Goal: Task Accomplishment & Management: Complete application form

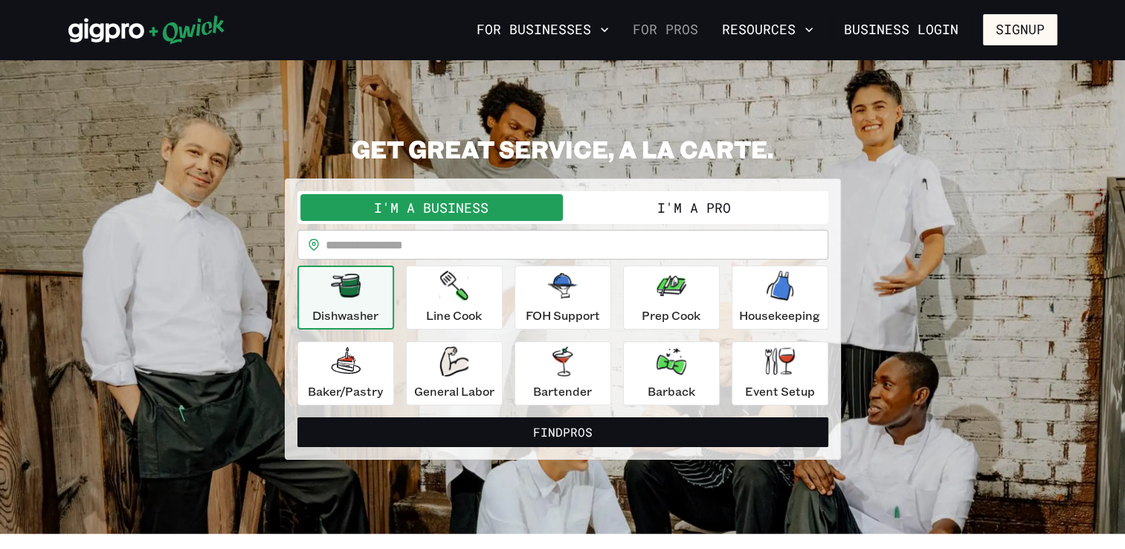
click at [694, 31] on link "For Pros" at bounding box center [665, 29] width 77 height 25
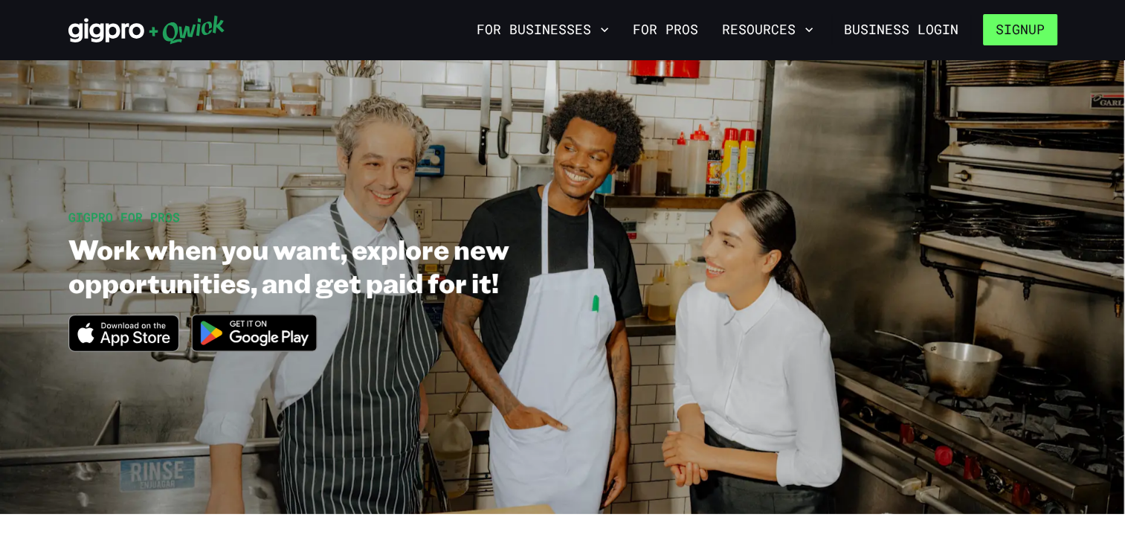
click at [1017, 25] on button "Signup" at bounding box center [1020, 29] width 74 height 31
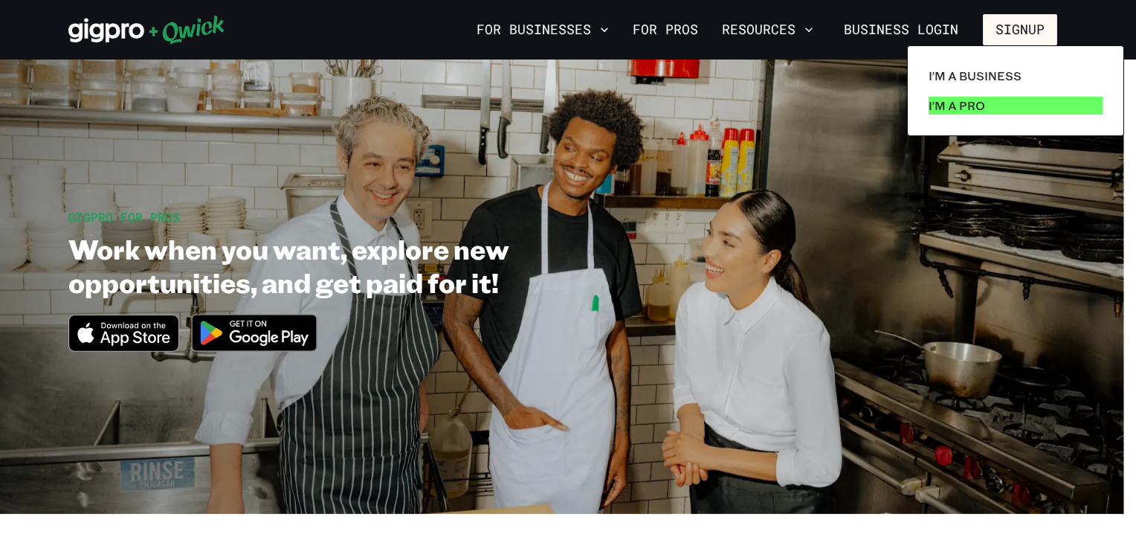
click at [959, 106] on p "I'm a Pro" at bounding box center [956, 106] width 56 height 18
click at [969, 103] on p "I'm a Pro" at bounding box center [956, 106] width 56 height 18
click at [956, 106] on p "I'm a Pro" at bounding box center [956, 106] width 56 height 18
click at [550, 28] on div at bounding box center [568, 274] width 1136 height 549
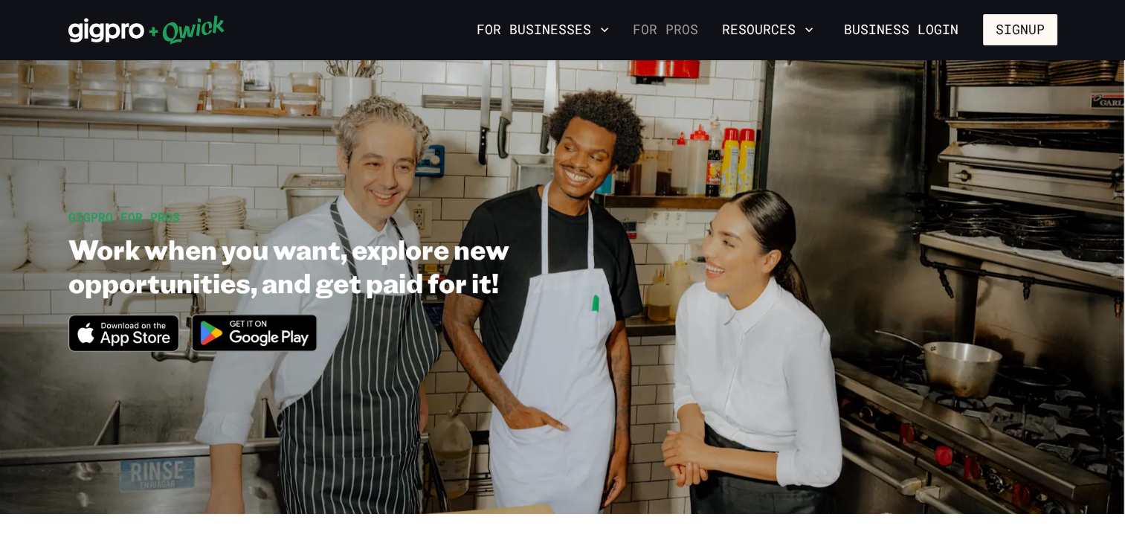
click at [688, 30] on link "For Pros" at bounding box center [665, 29] width 77 height 25
click at [754, 41] on button "Resources" at bounding box center [767, 29] width 103 height 25
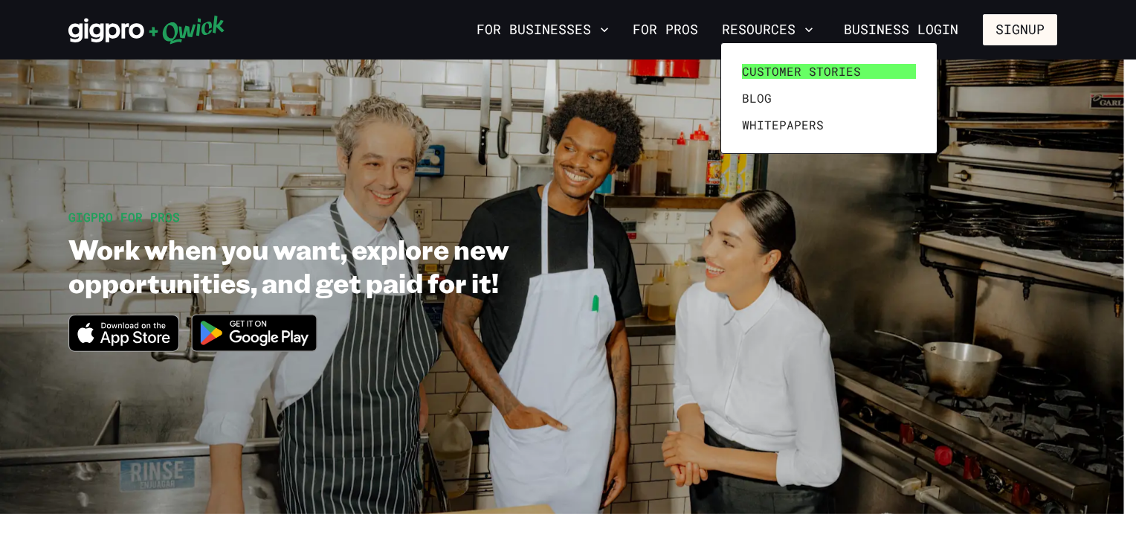
click at [805, 67] on span "Customer stories" at bounding box center [801, 71] width 119 height 15
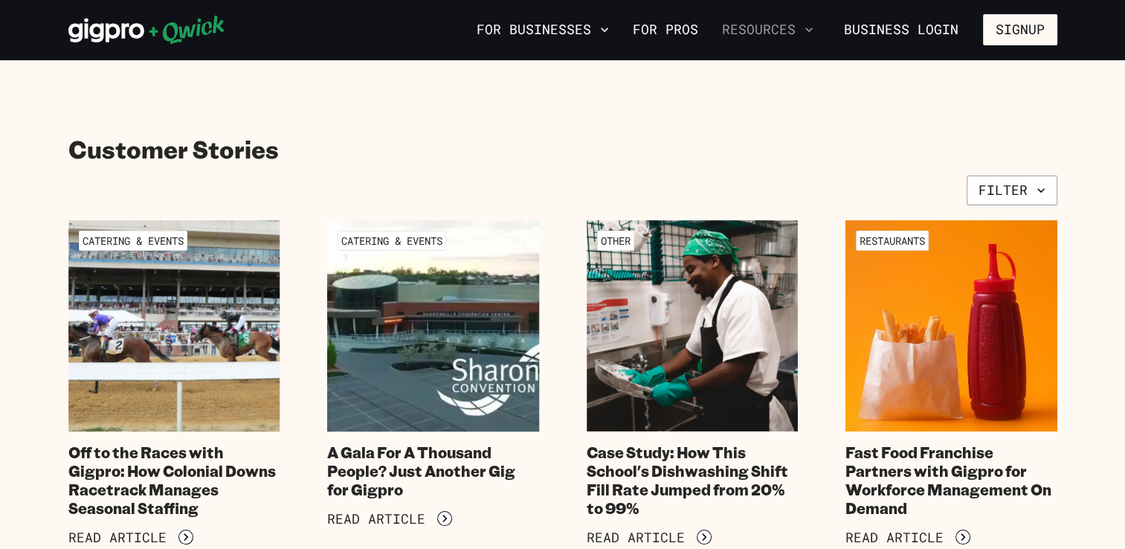
drag, startPoint x: 766, startPoint y: 43, endPoint x: 773, endPoint y: 36, distance: 9.5
click at [767, 42] on nav "For Businesses For Pros Resources Business Login Signup" at bounding box center [763, 29] width 586 height 31
click at [773, 34] on button "Resources" at bounding box center [767, 29] width 103 height 25
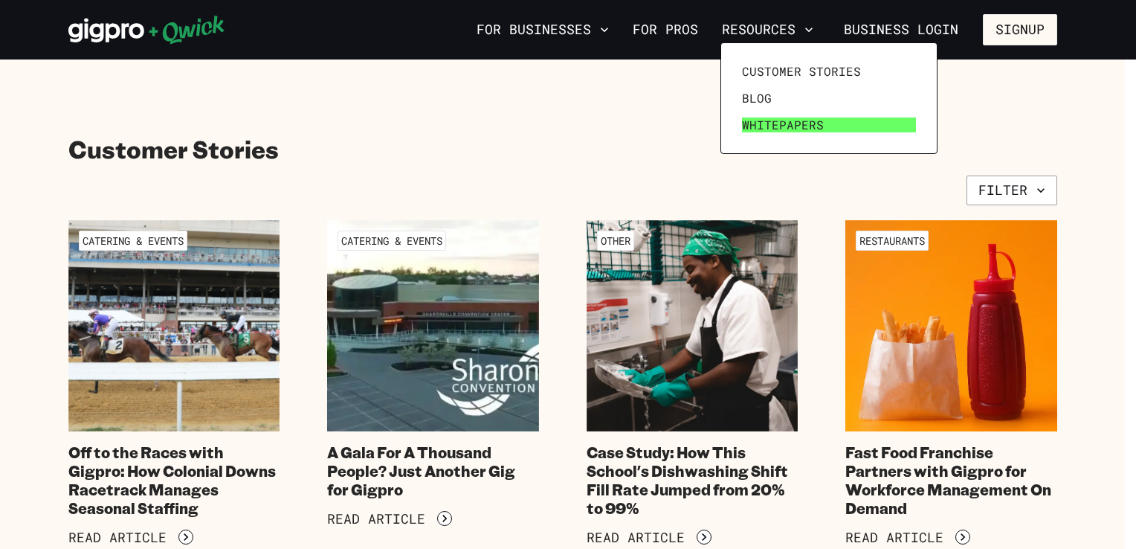
click at [777, 126] on span "Whitepapers" at bounding box center [783, 124] width 82 height 15
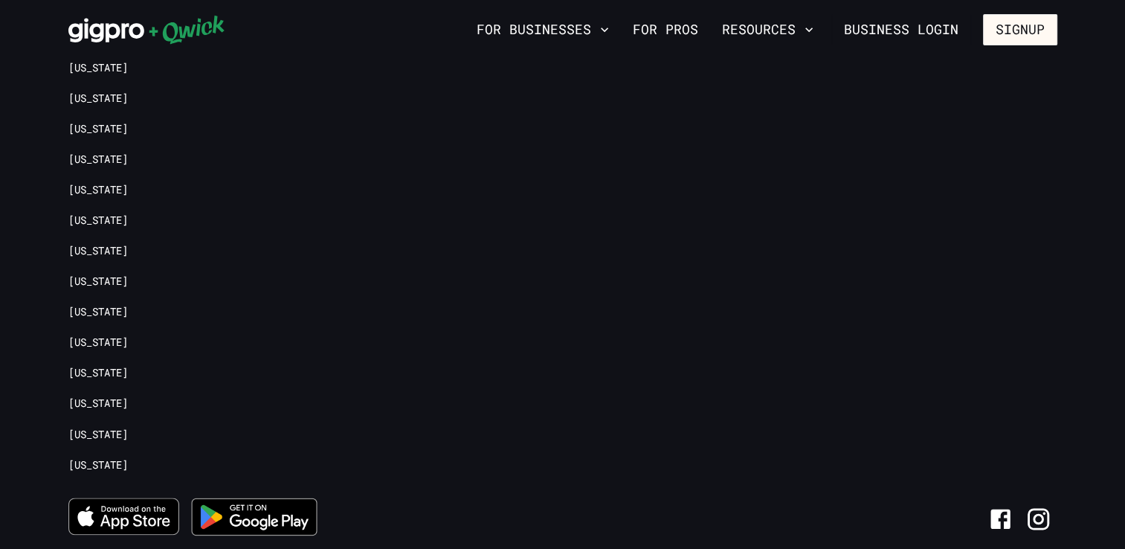
scroll to position [2158, 0]
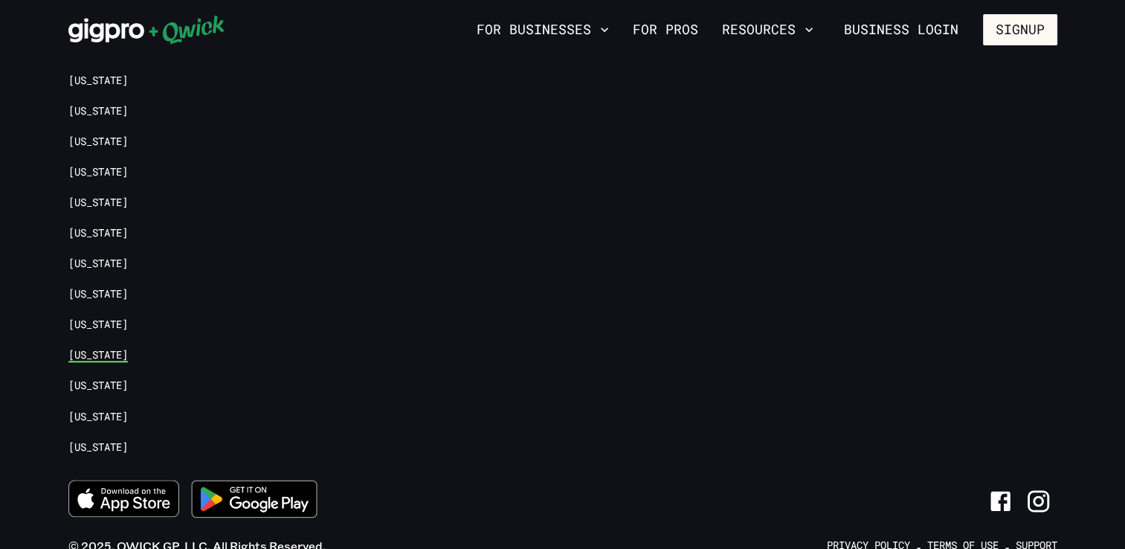
click at [86, 348] on link "[US_STATE]" at bounding box center [97, 355] width 59 height 14
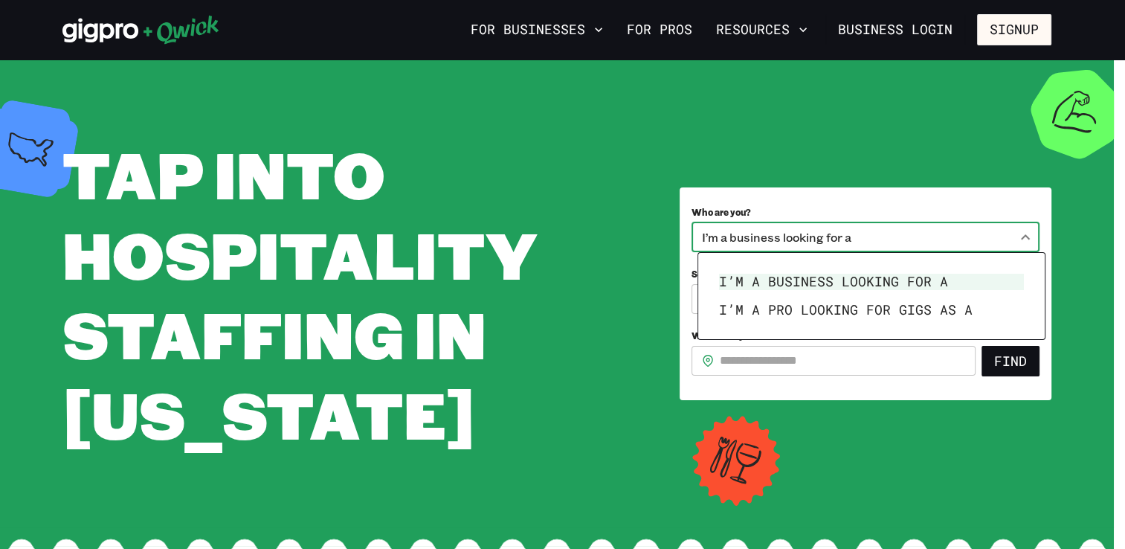
click at [795, 245] on body "**********" at bounding box center [562, 274] width 1125 height 549
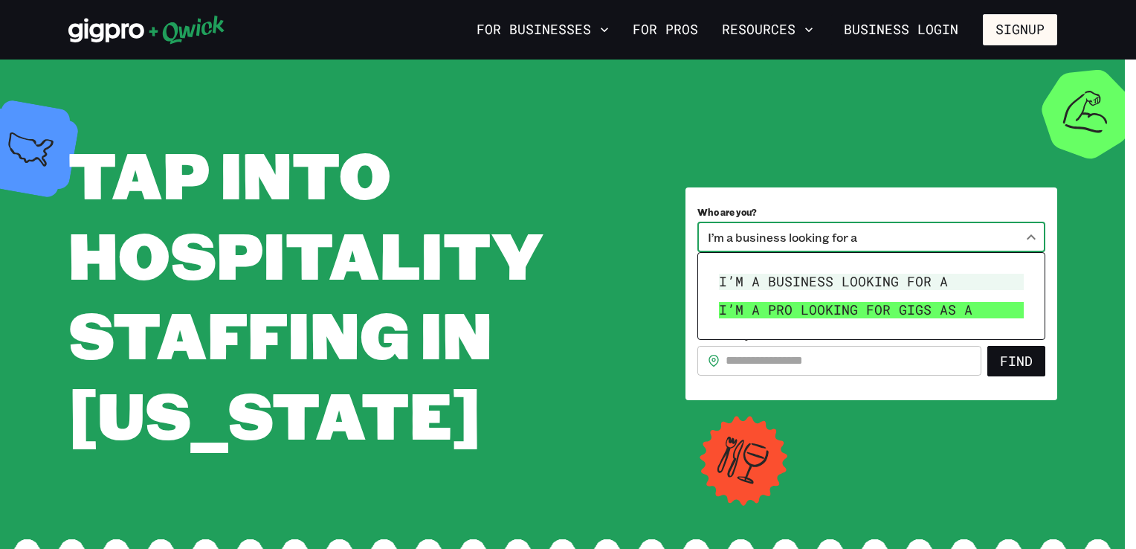
click at [788, 305] on li "I’m a pro looking for Gigs as a" at bounding box center [871, 310] width 317 height 28
type input "***"
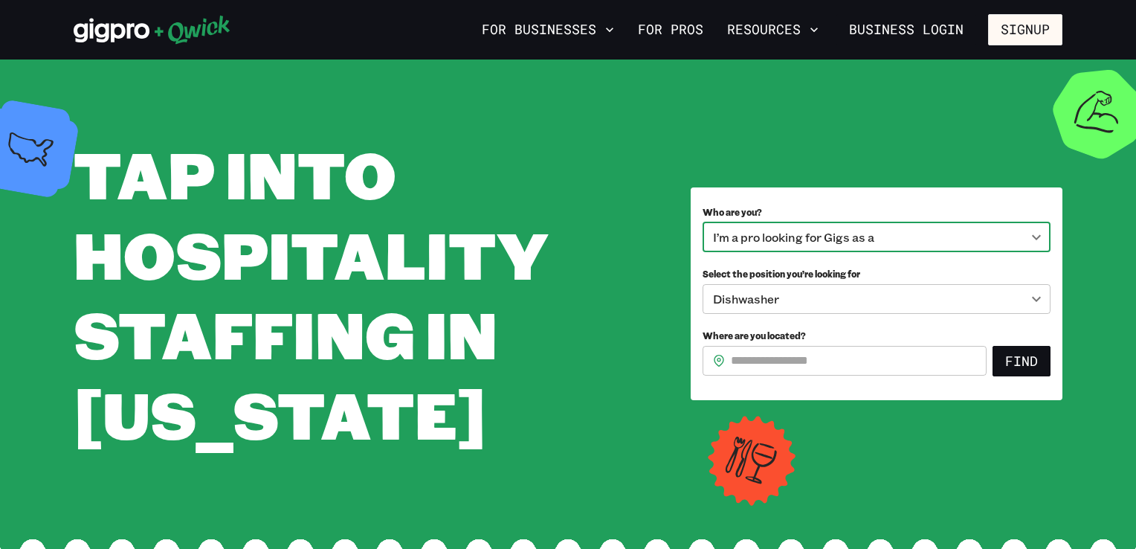
click at [928, 299] on body "**********" at bounding box center [568, 274] width 1136 height 549
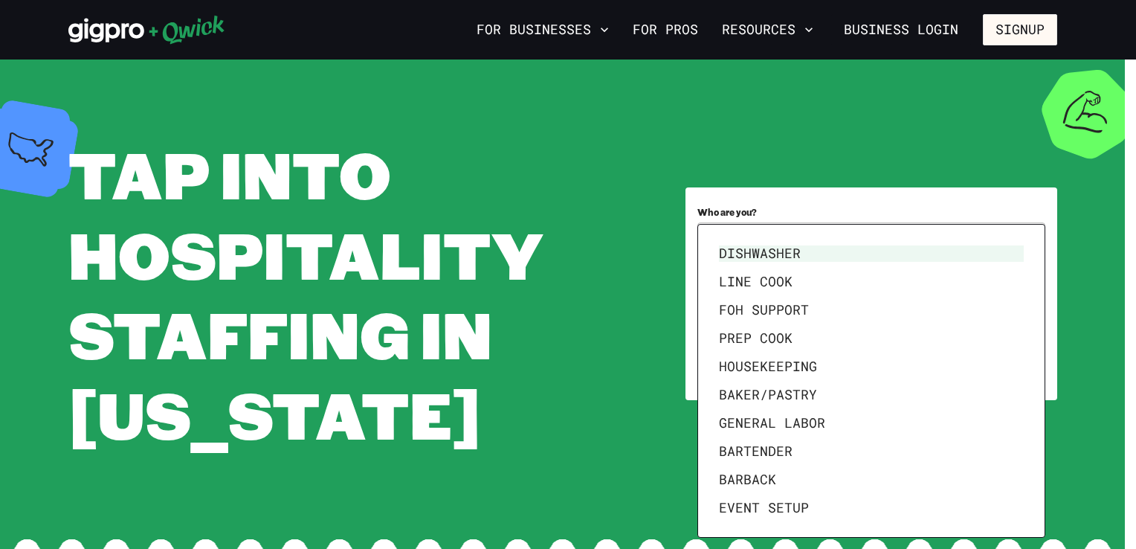
drag, startPoint x: 734, startPoint y: 198, endPoint x: 743, endPoint y: 195, distance: 9.9
click at [734, 198] on div at bounding box center [568, 274] width 1136 height 549
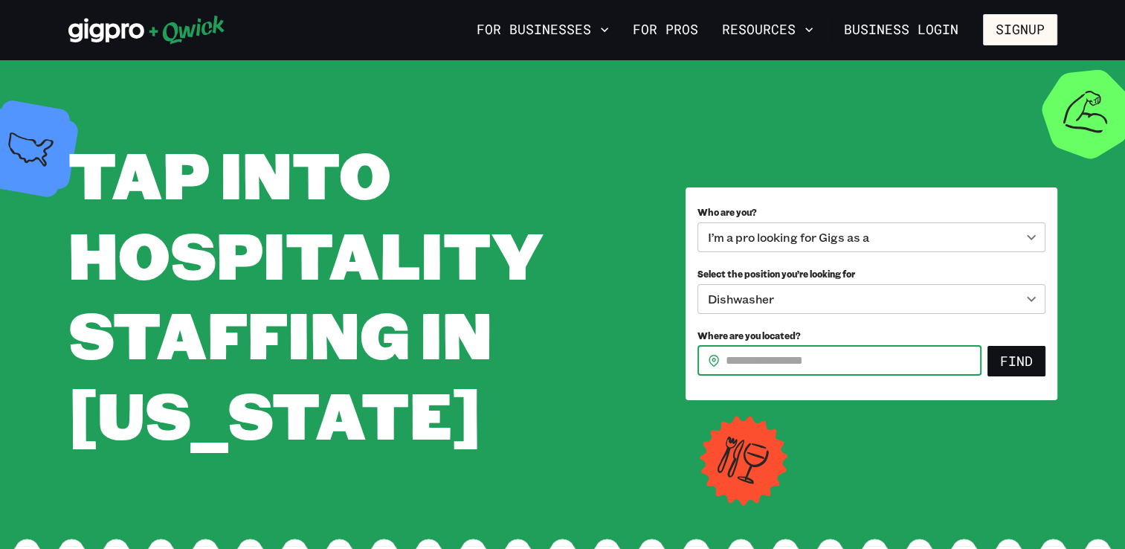
click at [797, 366] on input "Where are you located?" at bounding box center [853, 361] width 256 height 30
type input "*****"
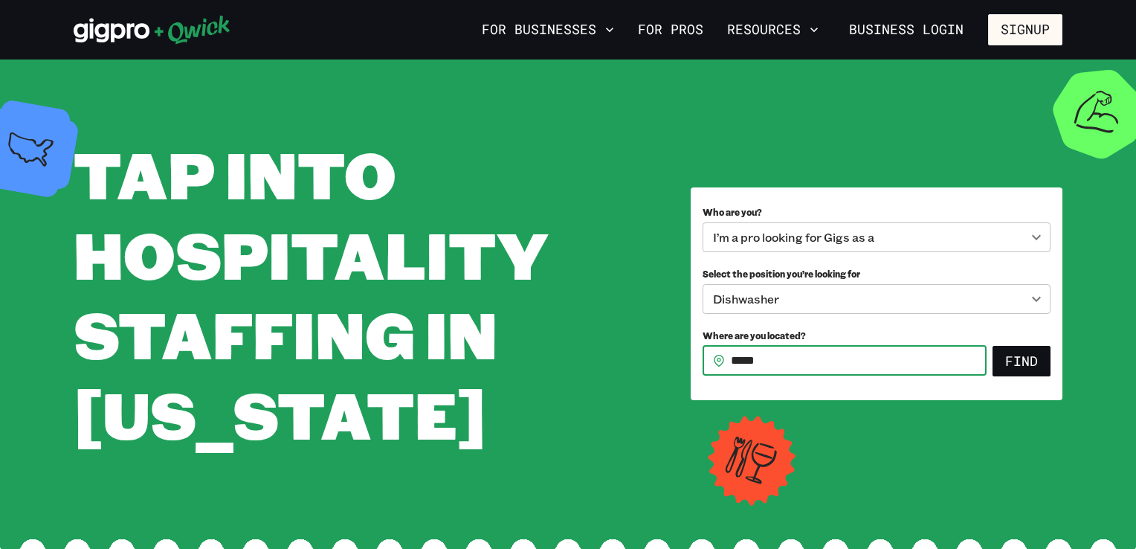
click at [797, 305] on body "**********" at bounding box center [568, 274] width 1136 height 549
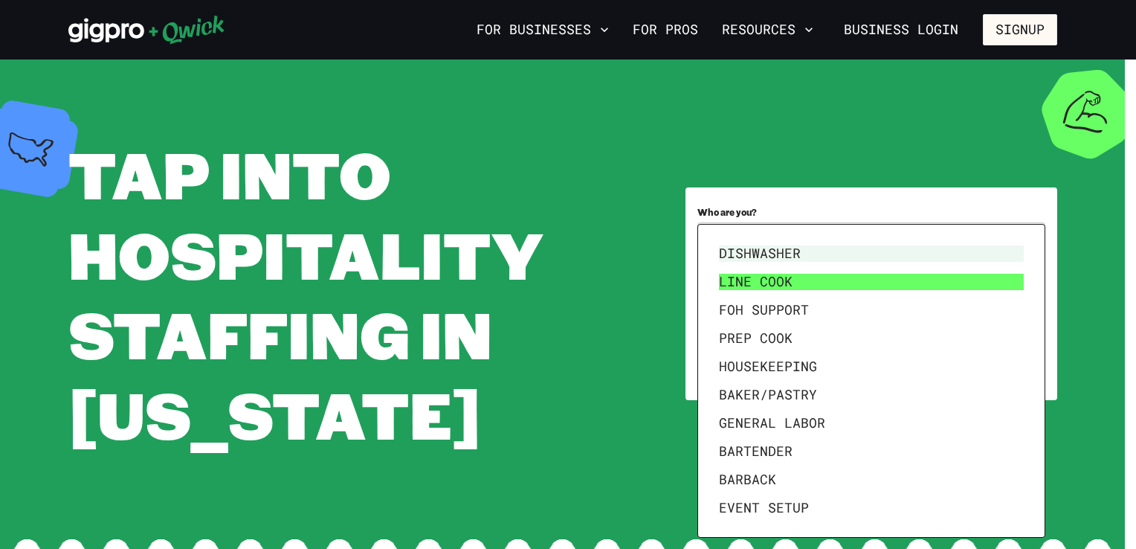
click at [785, 278] on li "Line Cook" at bounding box center [871, 282] width 317 height 28
type input "*********"
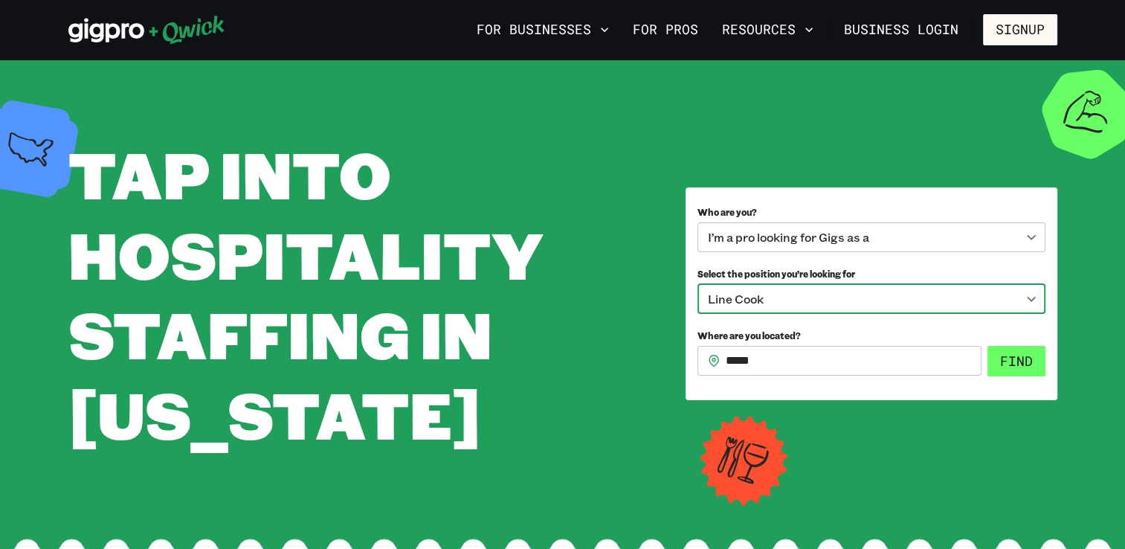
click at [1024, 366] on button "Find" at bounding box center [1016, 361] width 58 height 31
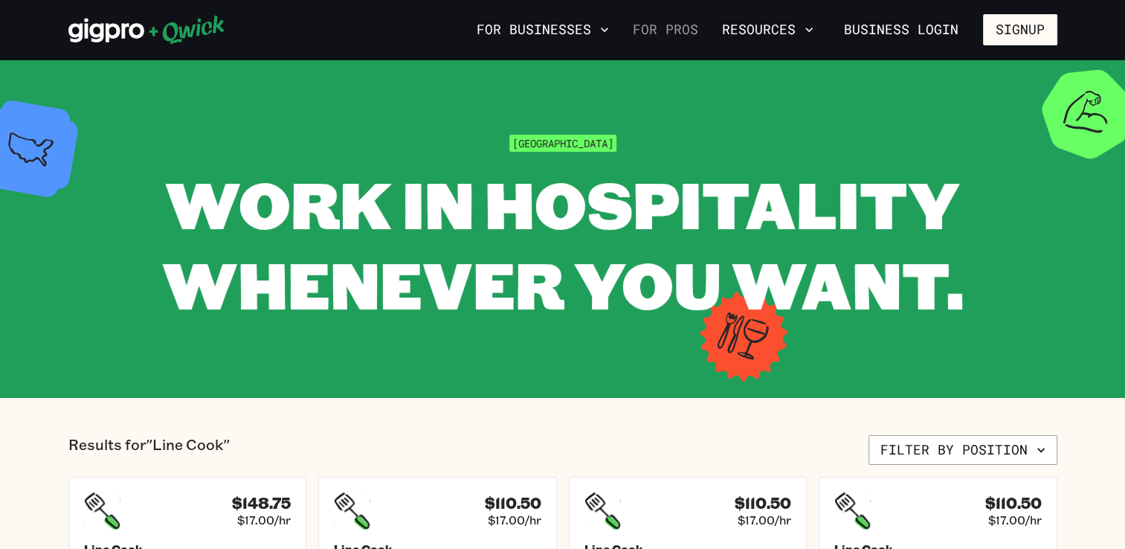
click at [682, 31] on link "For Pros" at bounding box center [665, 29] width 77 height 25
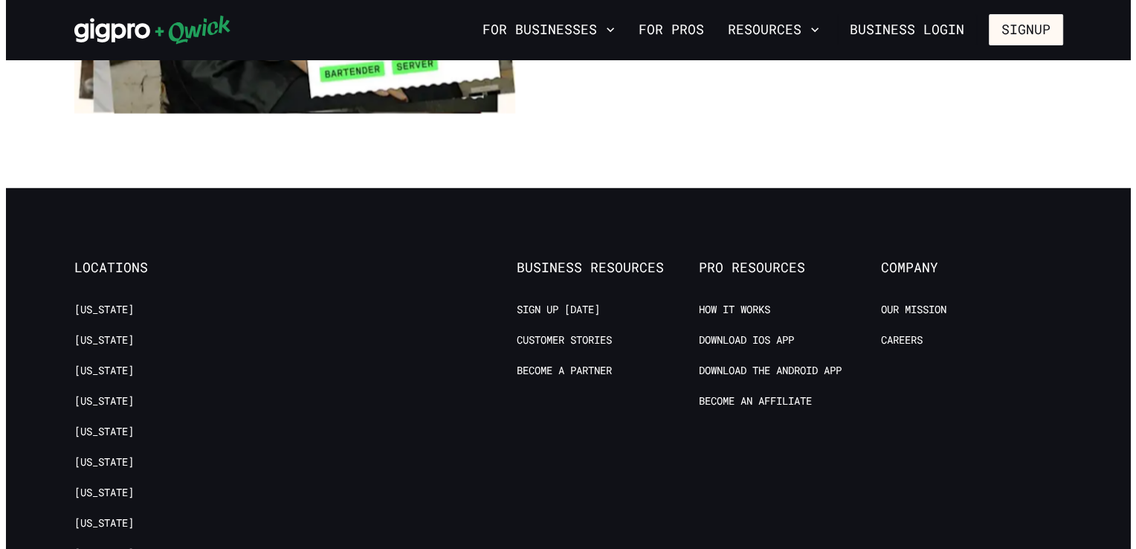
scroll to position [2899, 0]
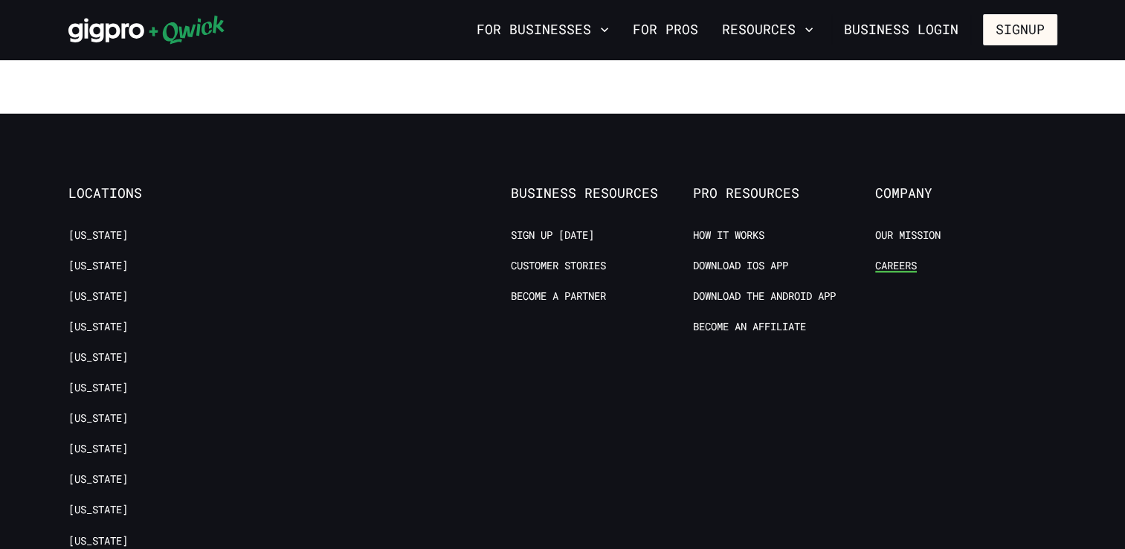
click at [907, 259] on link "Careers" at bounding box center [896, 266] width 42 height 14
click at [1012, 32] on button "Signup" at bounding box center [1020, 29] width 74 height 31
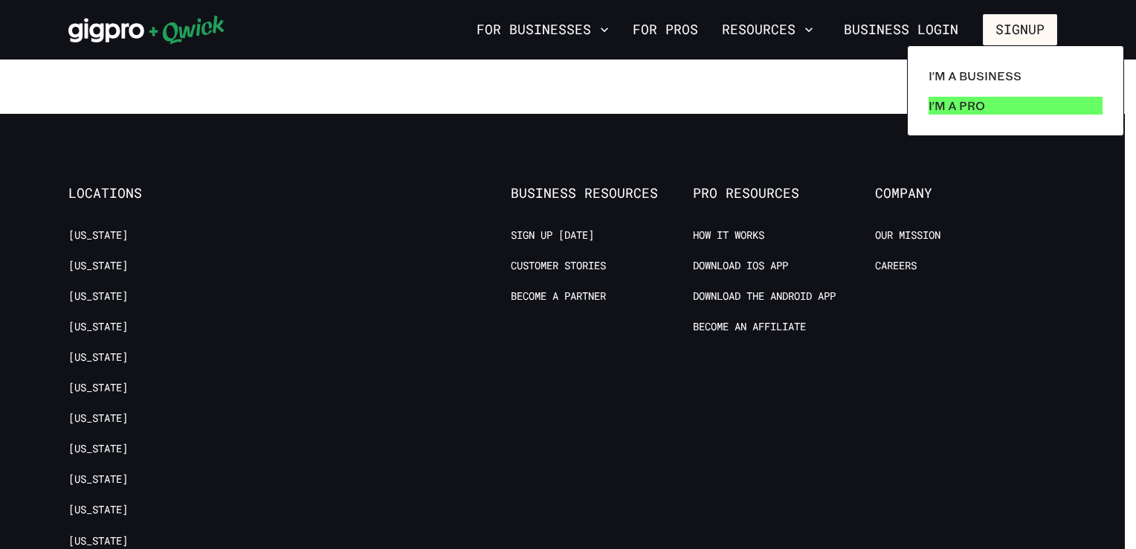
click at [953, 111] on p "I'm a Pro" at bounding box center [956, 106] width 56 height 18
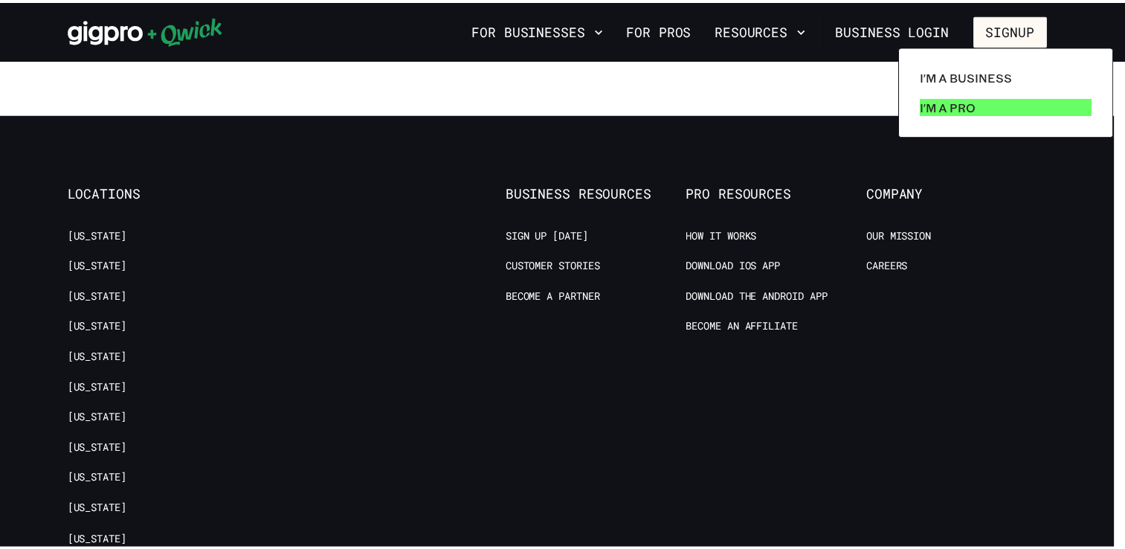
scroll to position [0, 0]
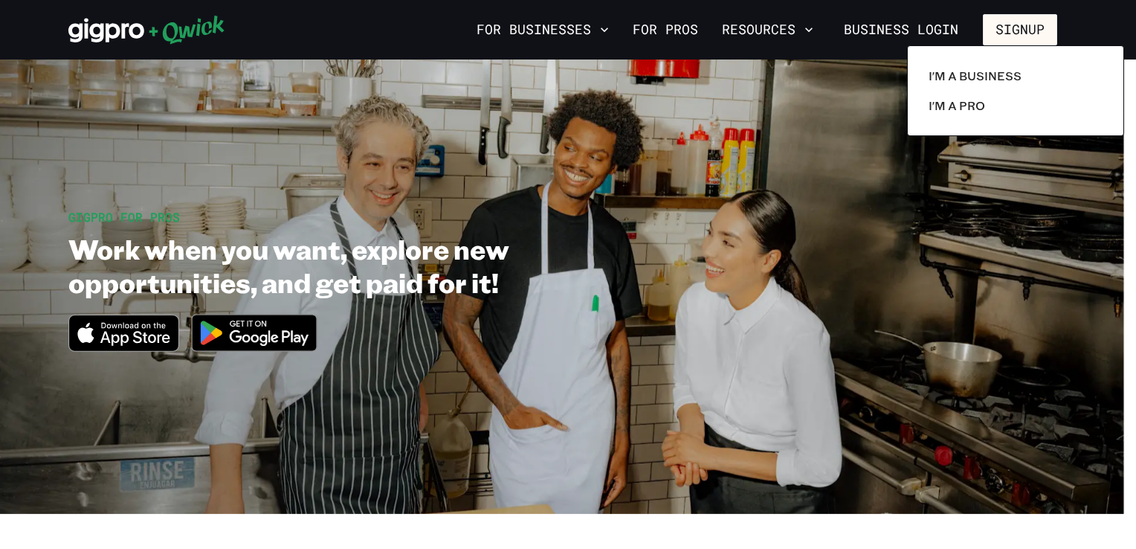
click at [233, 340] on div at bounding box center [568, 274] width 1136 height 549
